Goal: Task Accomplishment & Management: Complete application form

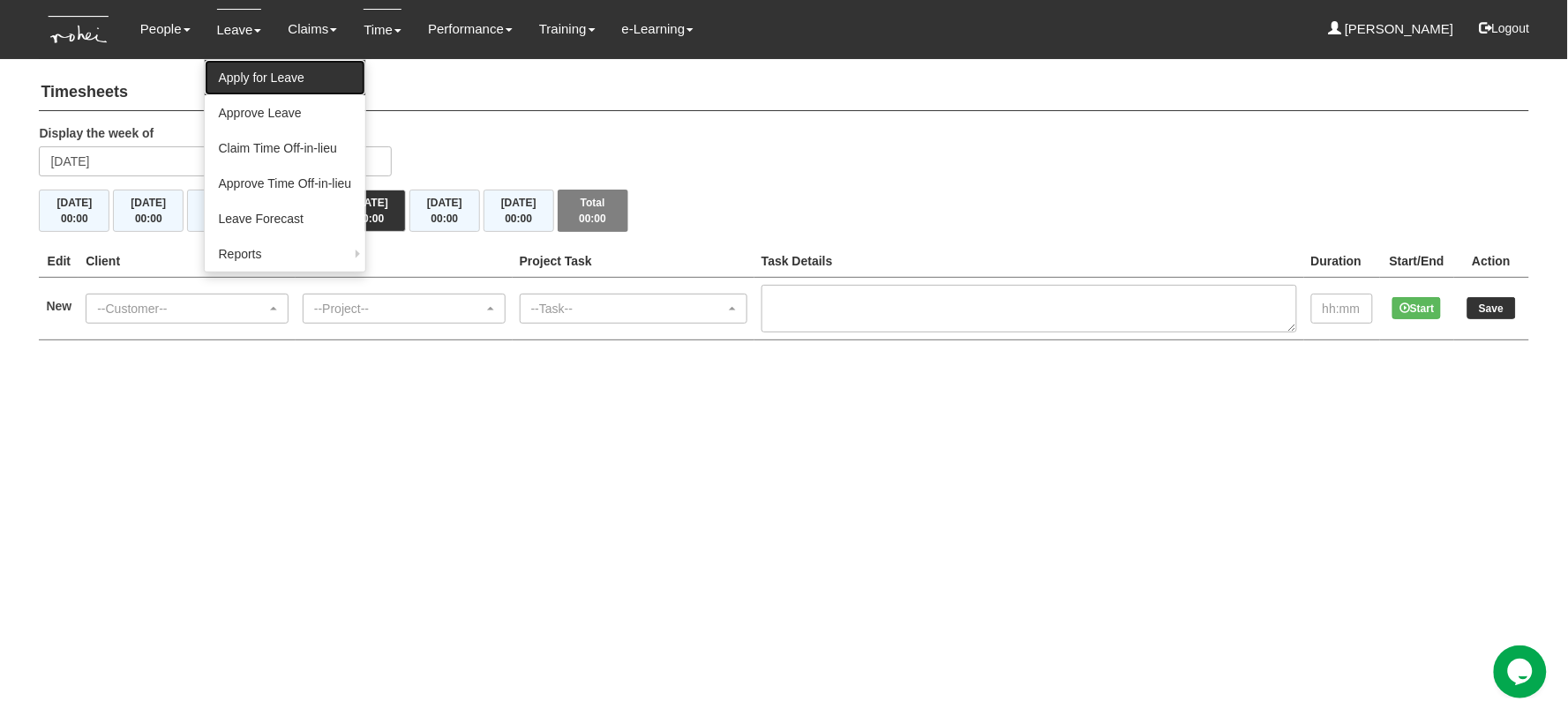
click at [241, 69] on link "Apply for Leave" at bounding box center [285, 78] width 161 height 35
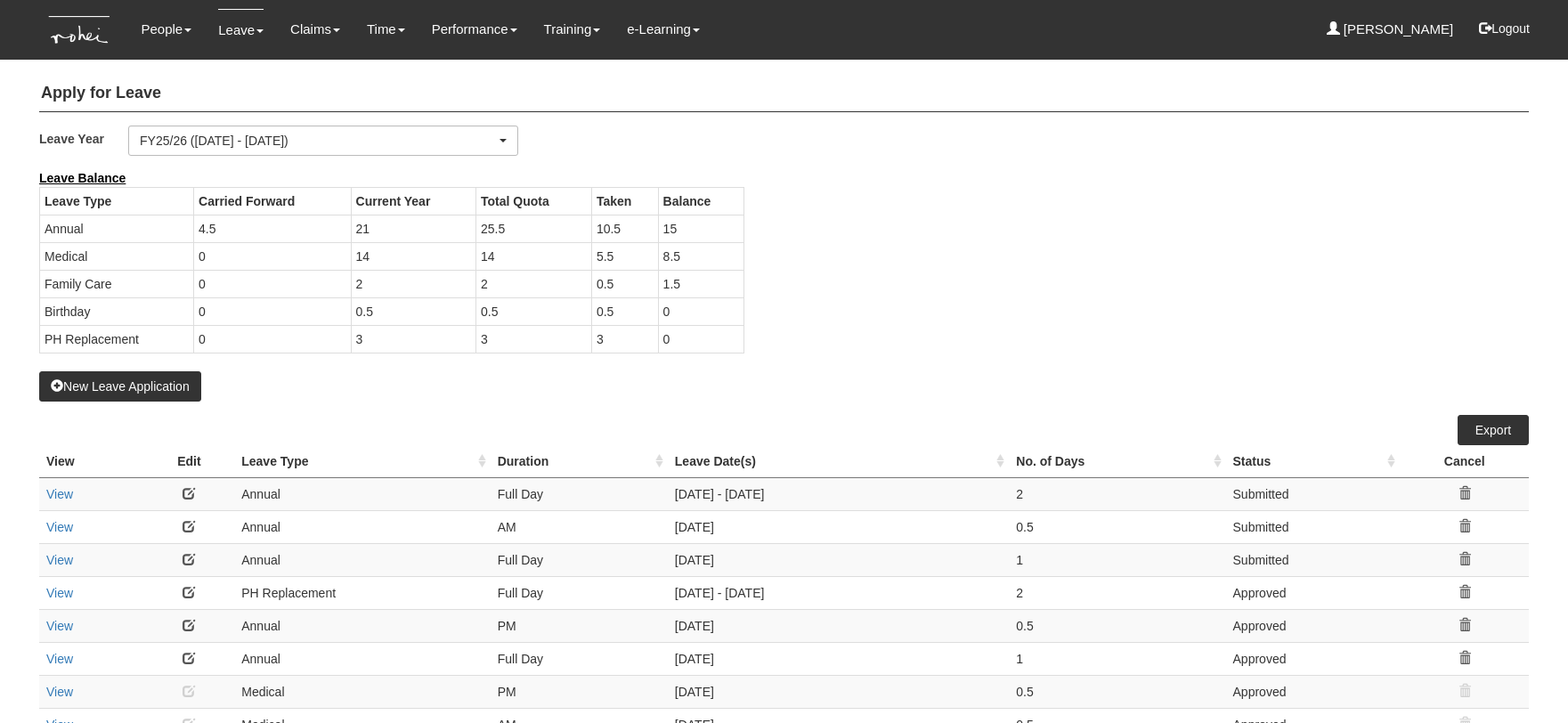
select select "50"
click at [131, 381] on button "New Leave Application" at bounding box center [120, 387] width 162 height 30
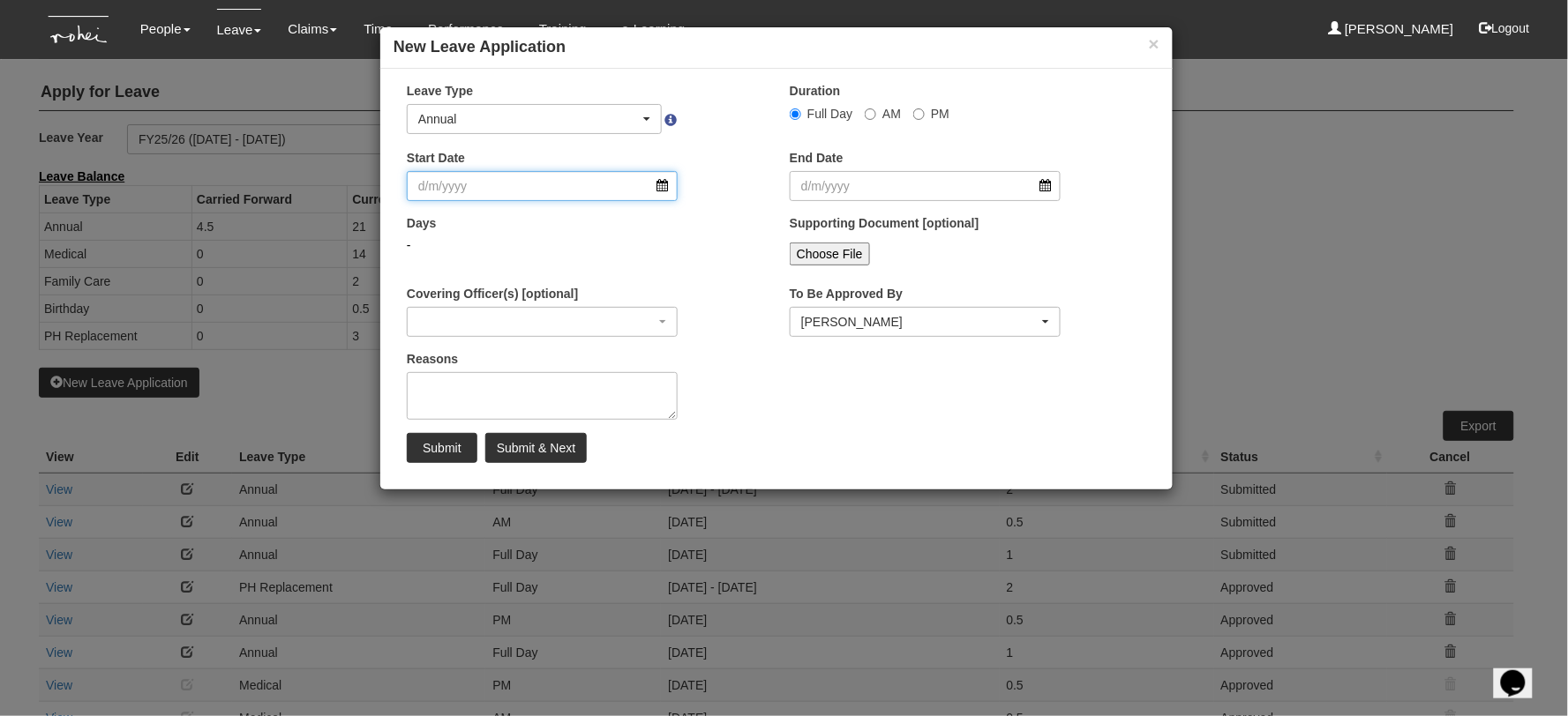
click at [474, 192] on input "Start Date" at bounding box center [542, 186] width 271 height 30
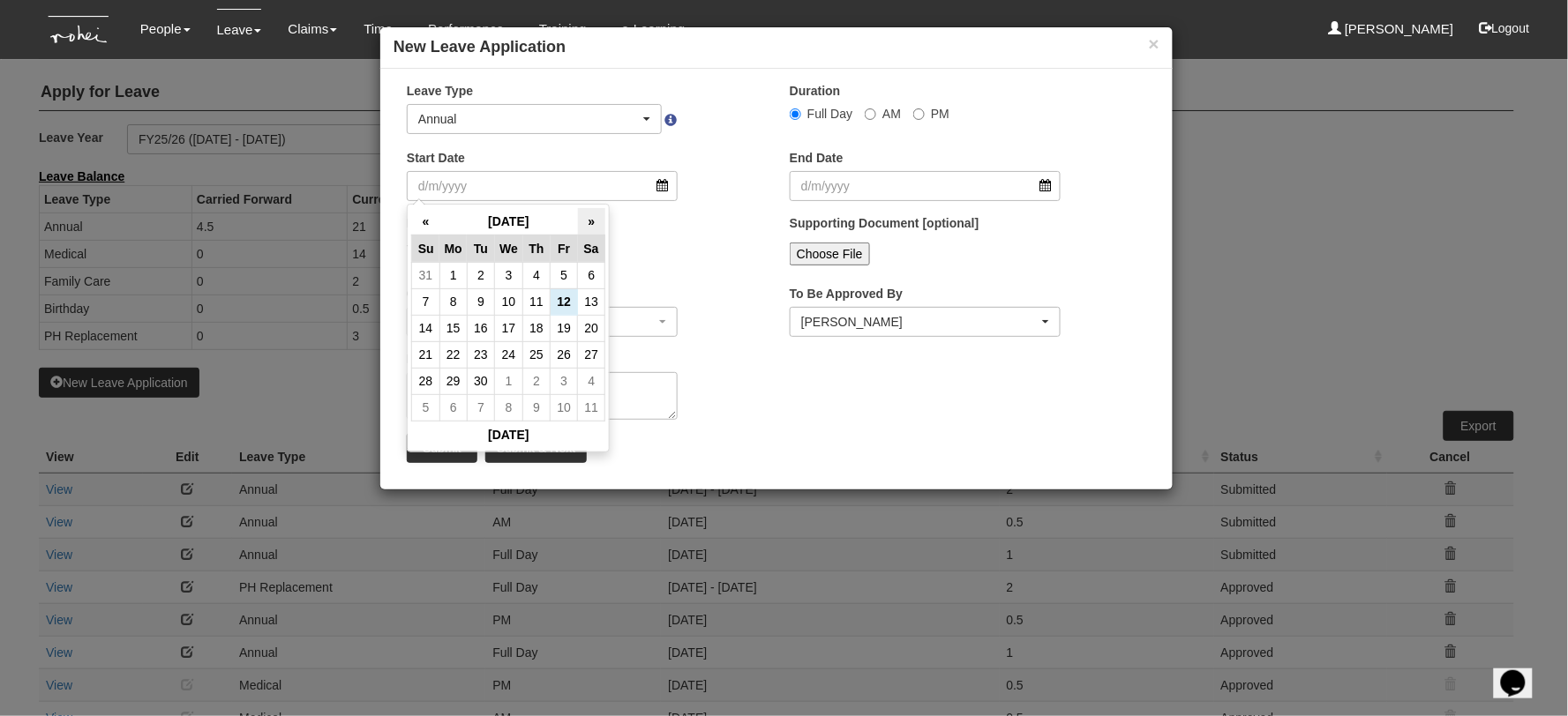
click at [589, 217] on th "»" at bounding box center [591, 221] width 27 height 27
click at [513, 278] on td "1" at bounding box center [509, 275] width 28 height 27
type input "1/10/2025"
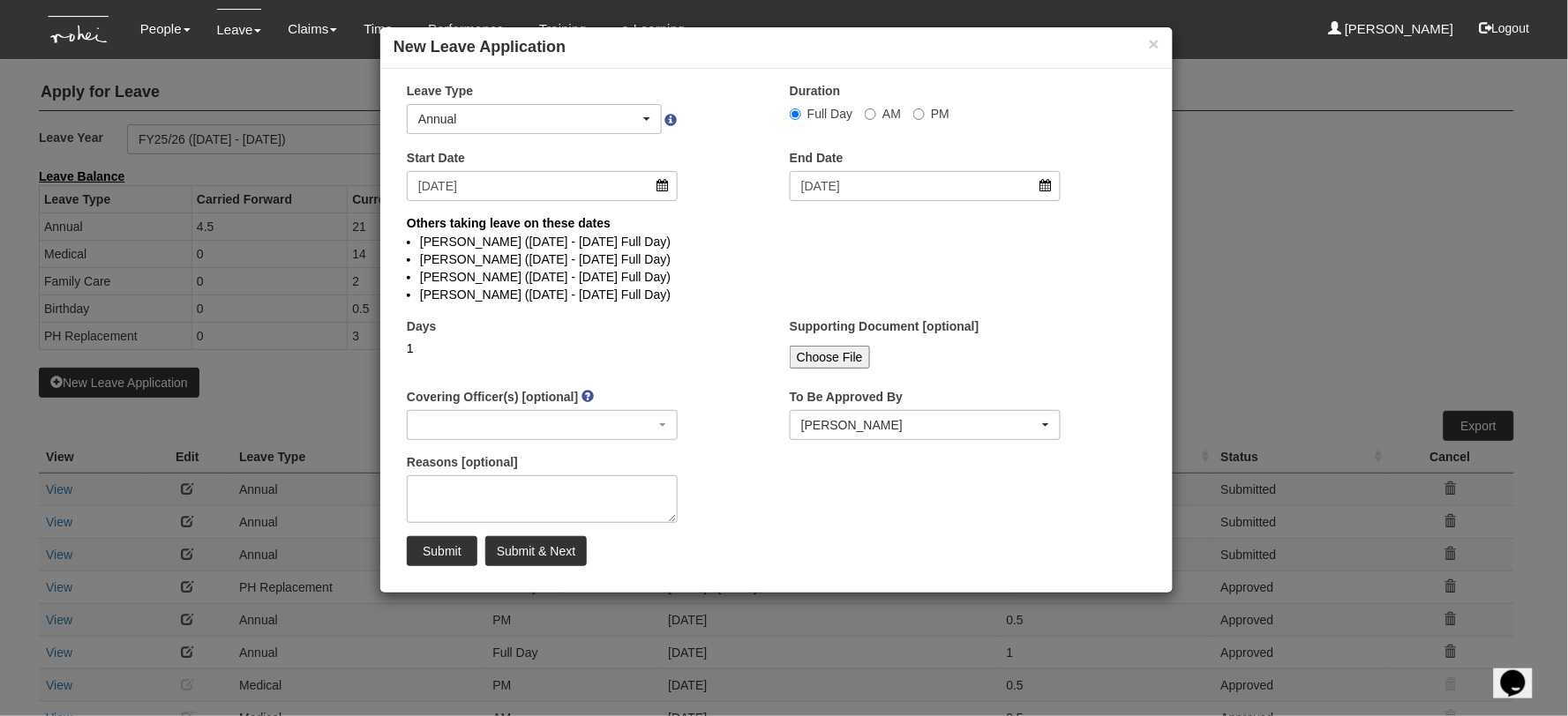
select select
click at [437, 557] on input "Submit" at bounding box center [442, 551] width 71 height 30
select select
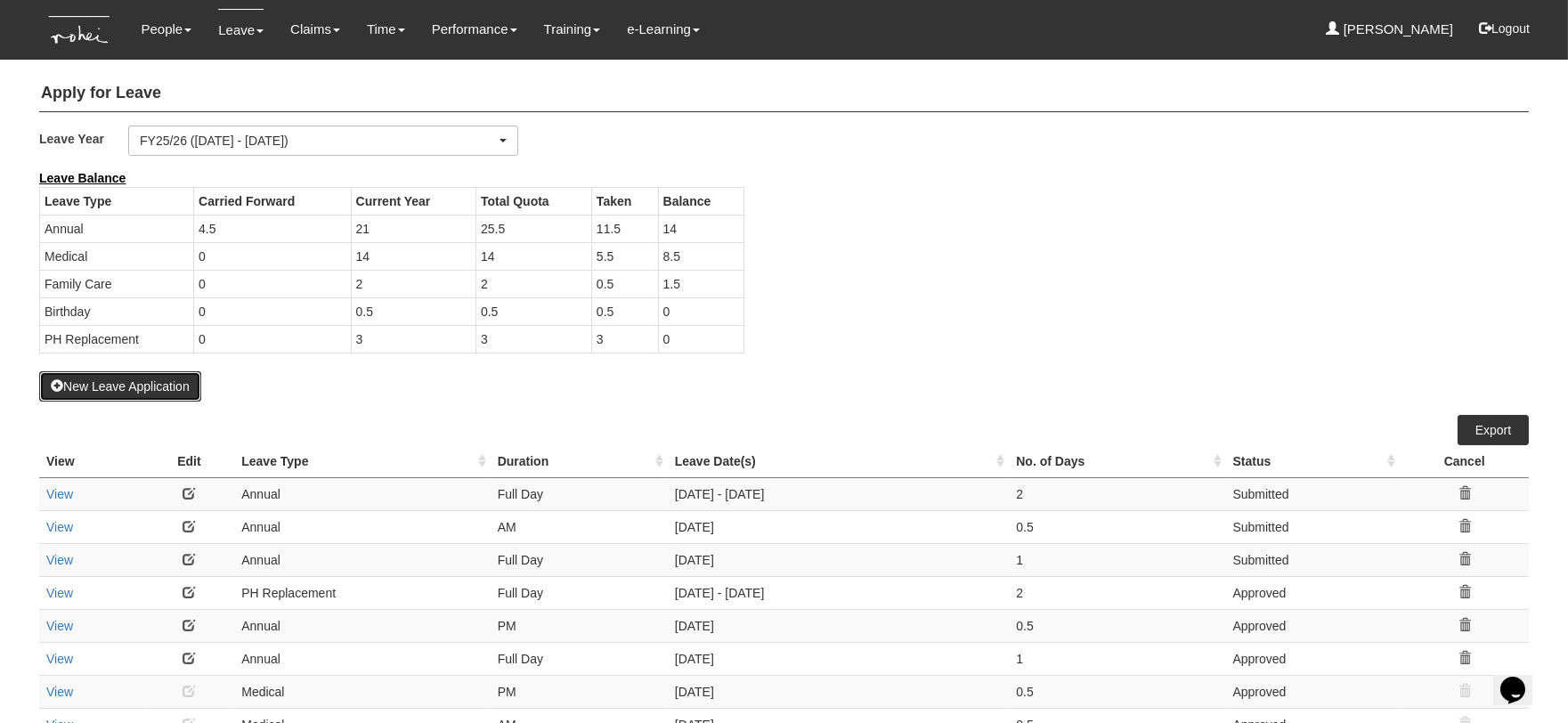
select select "50"
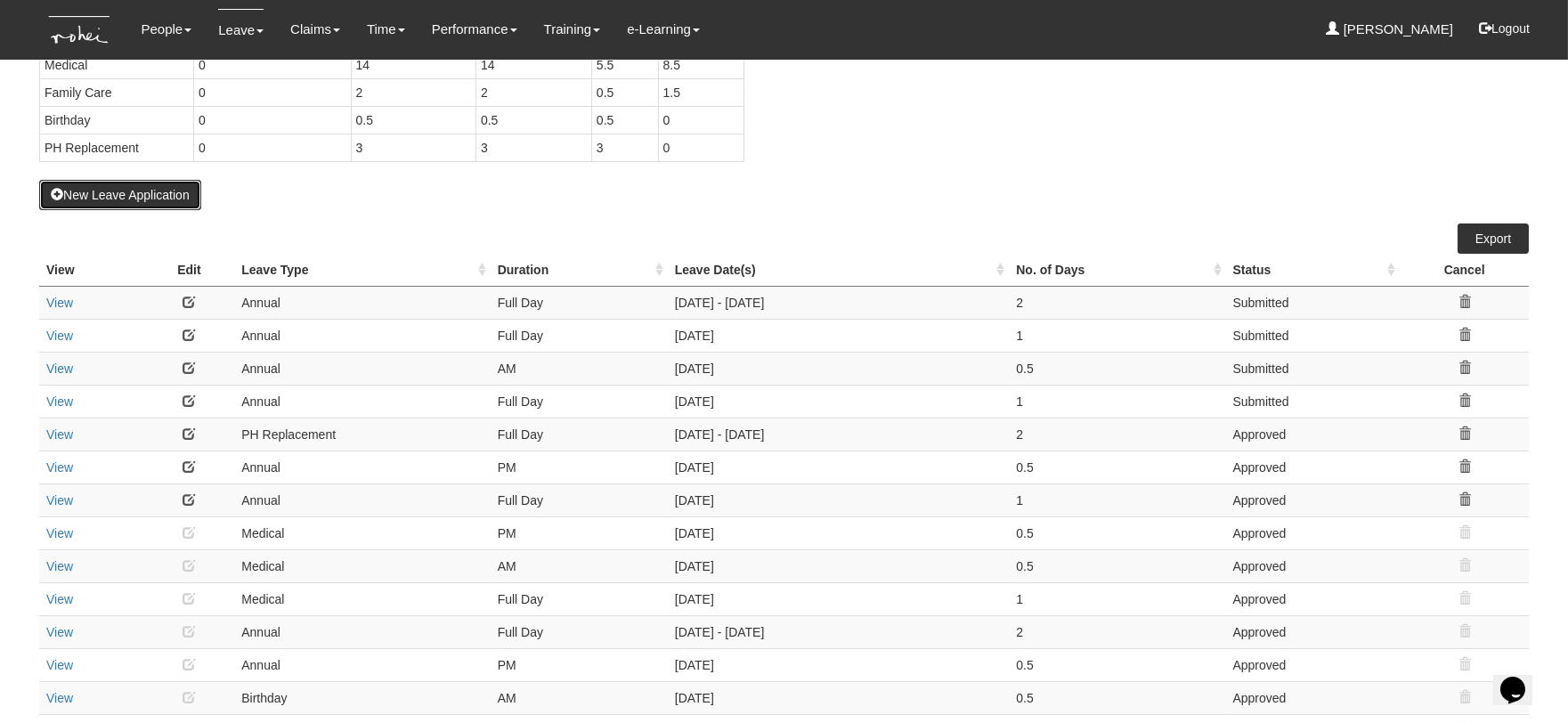
scroll to position [198, 0]
